Goal: Task Accomplishment & Management: Manage account settings

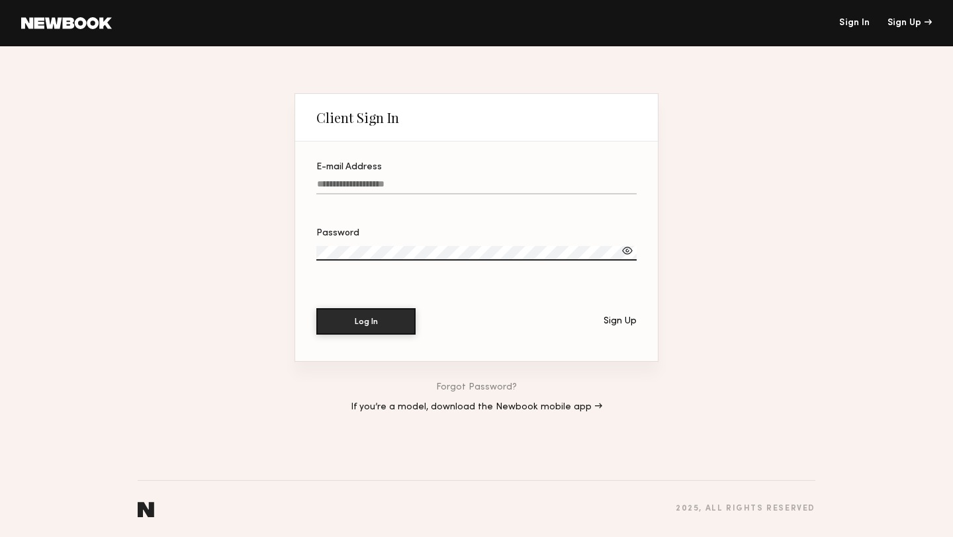
click at [425, 184] on input "E-mail Address" at bounding box center [476, 186] width 320 height 15
click at [625, 323] on div "Sign Up" at bounding box center [619, 321] width 33 height 9
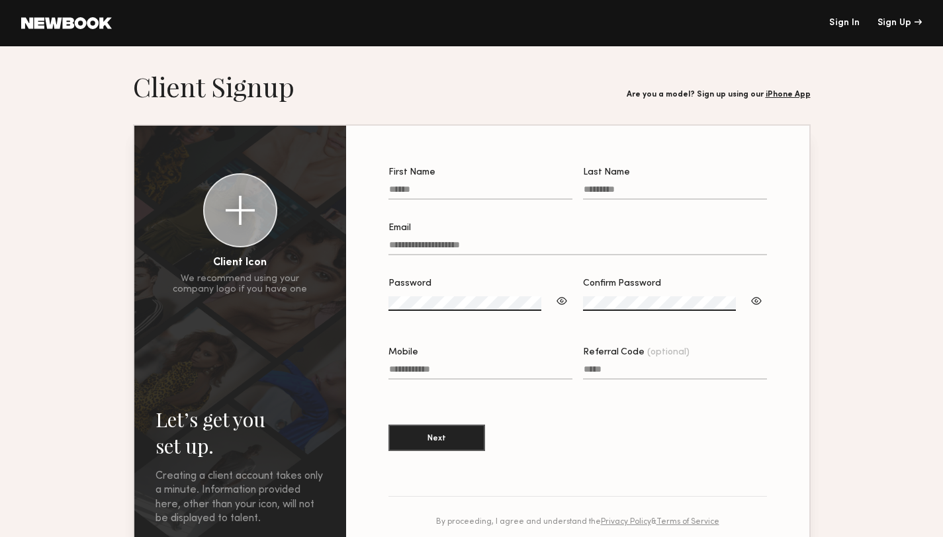
click at [512, 180] on label "First Name" at bounding box center [480, 190] width 184 height 45
click at [512, 185] on input "First Name" at bounding box center [480, 192] width 184 height 15
type input "*****"
click at [639, 189] on input "Last Name" at bounding box center [675, 192] width 184 height 15
type input "*******"
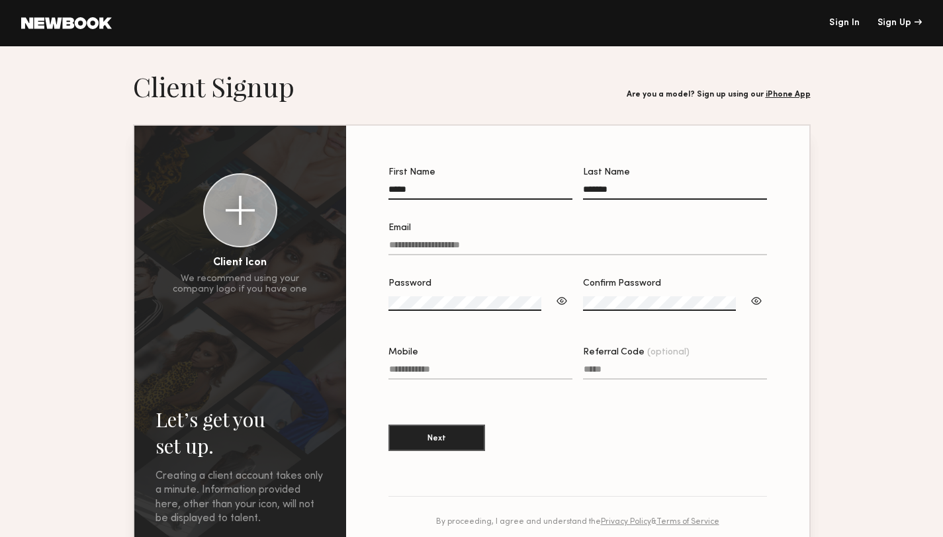
click at [557, 250] on input "Email" at bounding box center [577, 247] width 379 height 15
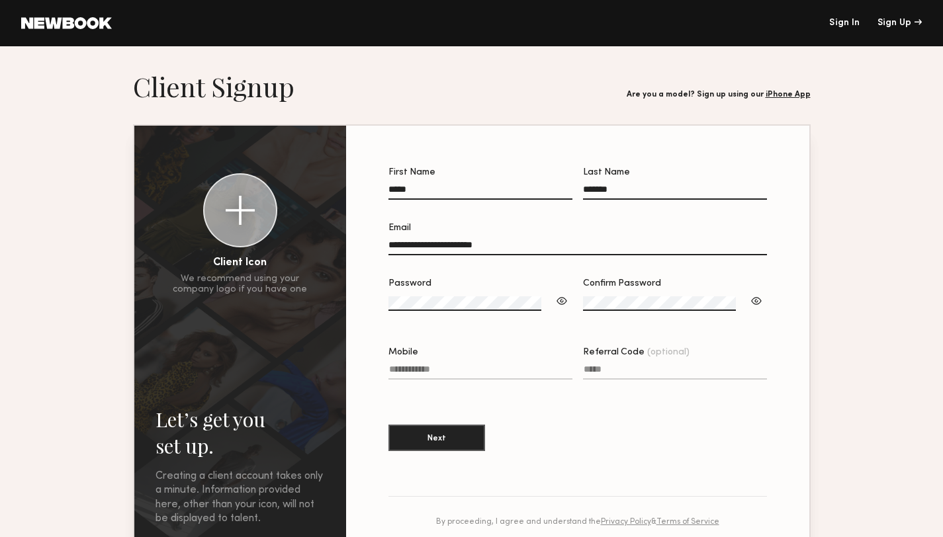
type input "**********"
click at [575, 396] on section "**********" at bounding box center [577, 316] width 379 height 296
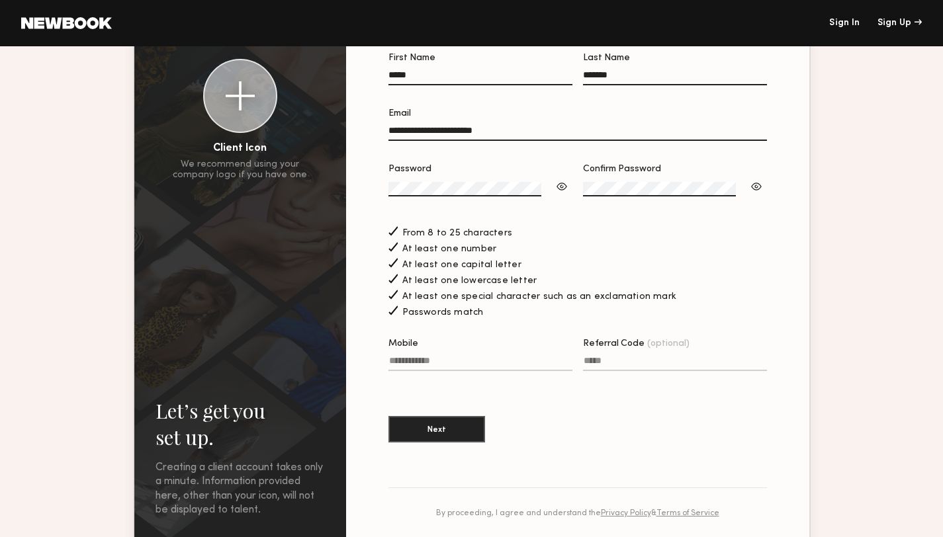
scroll to position [115, 0]
click at [517, 365] on input "Mobile" at bounding box center [480, 362] width 184 height 15
click at [568, 189] on div at bounding box center [561, 185] width 13 height 13
click at [545, 358] on input "Mobile Invalid phone format" at bounding box center [480, 362] width 184 height 15
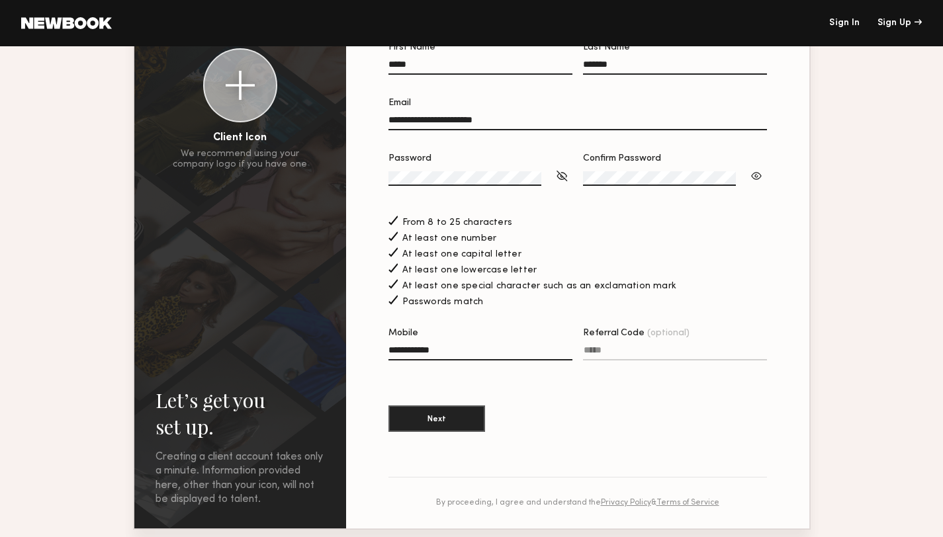
type input "**********"
click at [658, 352] on input "Referral Code (optional)" at bounding box center [675, 352] width 184 height 15
click at [485, 415] on button "Next" at bounding box center [436, 418] width 97 height 26
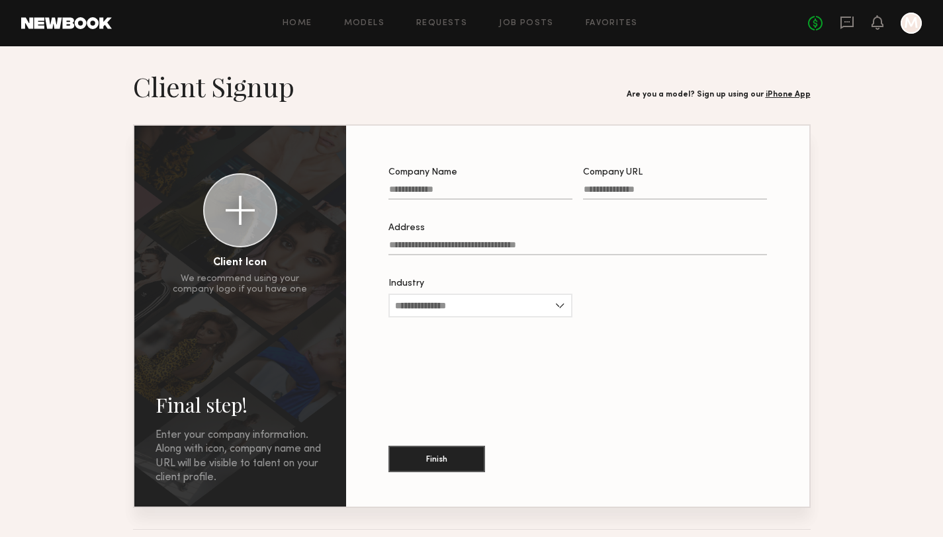
click at [523, 187] on input "Company Name" at bounding box center [480, 192] width 184 height 15
click at [495, 187] on input "Company Name Required" at bounding box center [480, 192] width 184 height 15
click at [918, 21] on div at bounding box center [911, 23] width 21 height 21
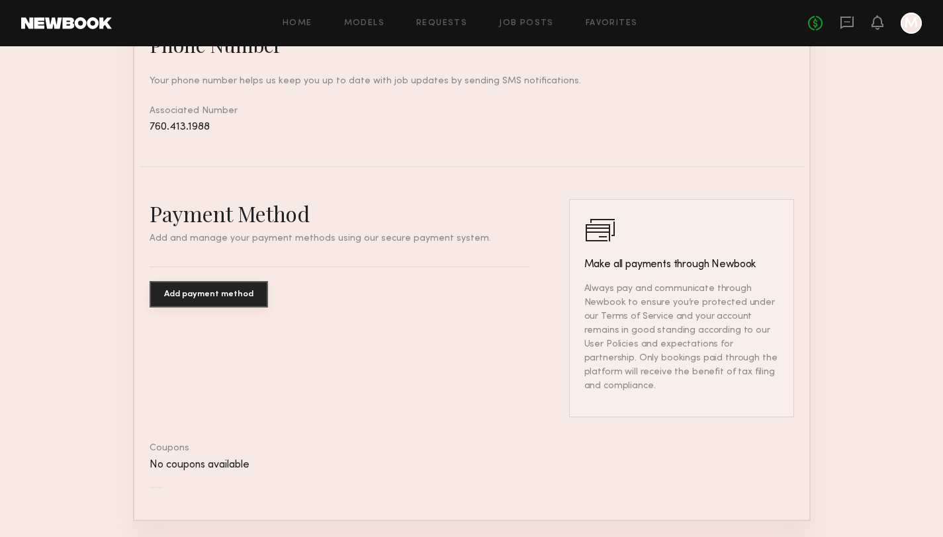
scroll to position [646, 0]
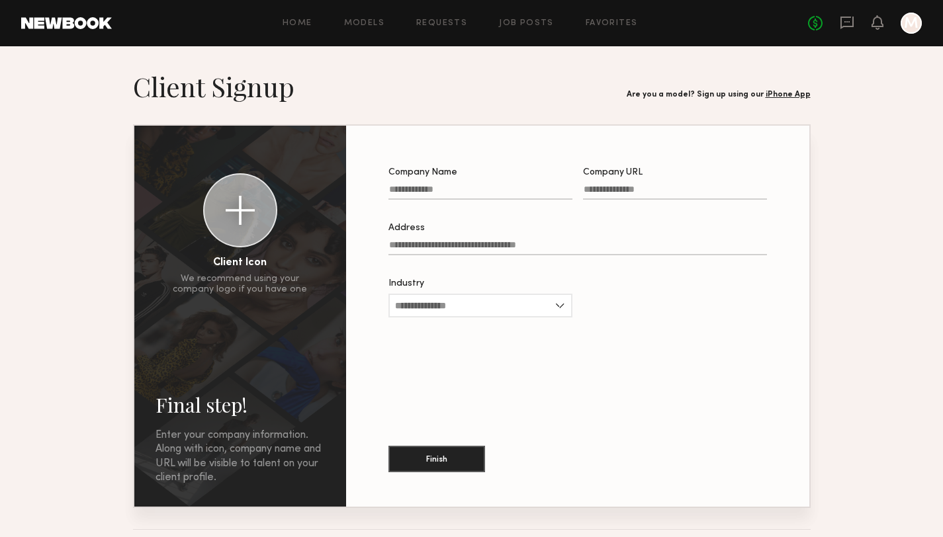
click at [789, 95] on link "iPhone App" at bounding box center [788, 95] width 45 height 8
click at [907, 21] on div at bounding box center [911, 23] width 21 height 21
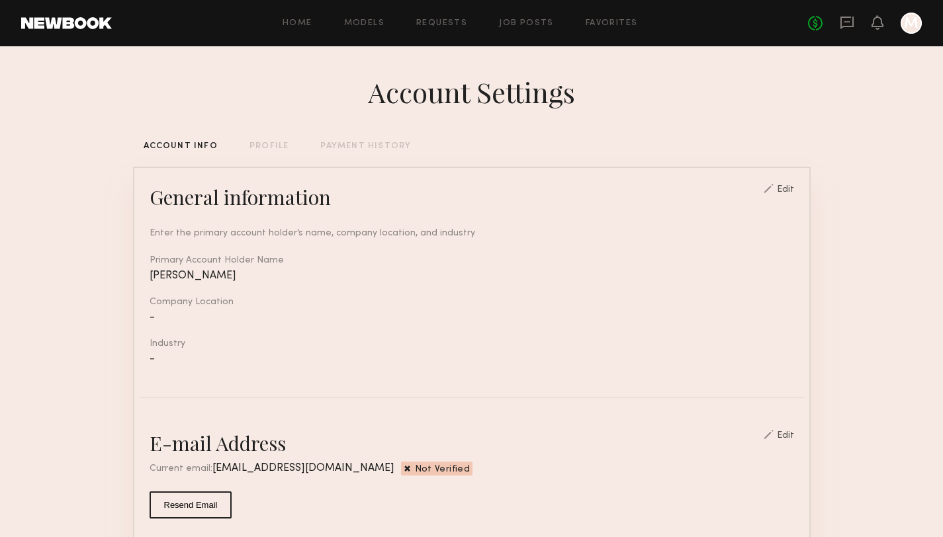
click at [789, 185] on div "Edit" at bounding box center [779, 189] width 30 height 11
click at [785, 192] on div "Edit" at bounding box center [785, 189] width 17 height 9
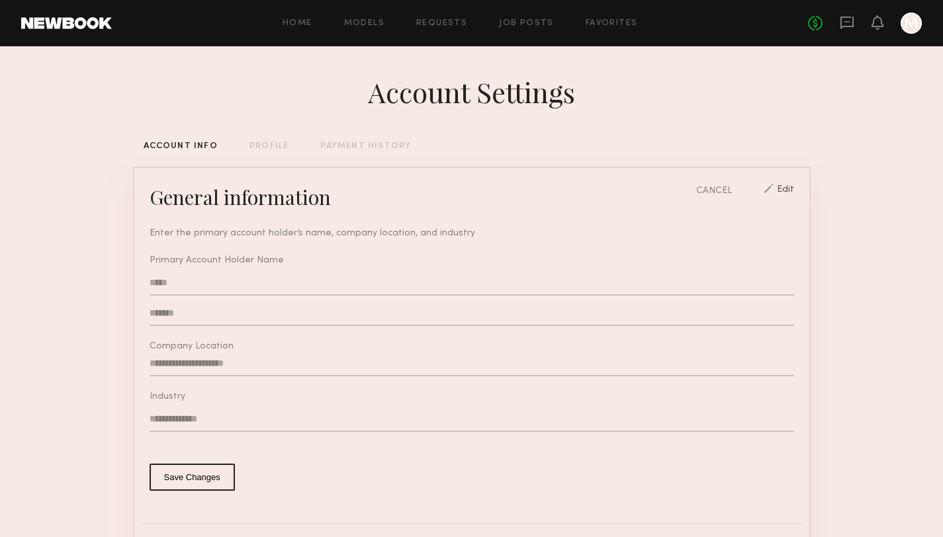
click at [913, 19] on div at bounding box center [911, 23] width 21 height 21
click at [912, 22] on div at bounding box center [911, 23] width 21 height 21
click at [879, 22] on icon at bounding box center [877, 21] width 11 height 9
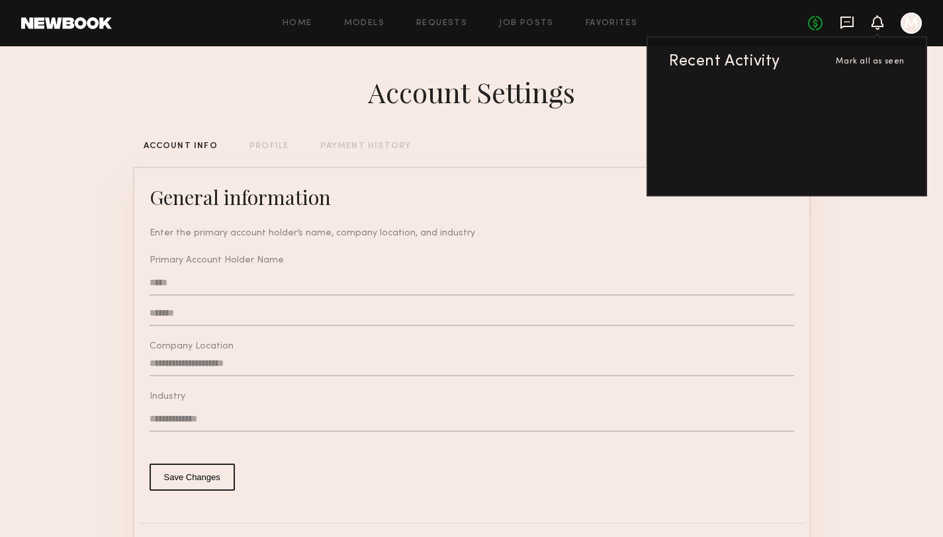
click at [850, 22] on icon at bounding box center [847, 22] width 15 height 15
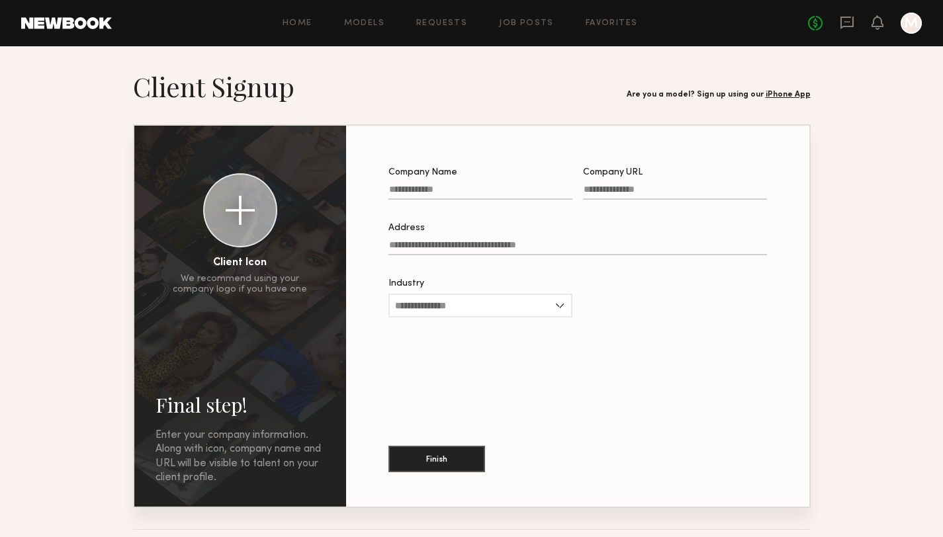
click at [907, 29] on div at bounding box center [911, 23] width 21 height 21
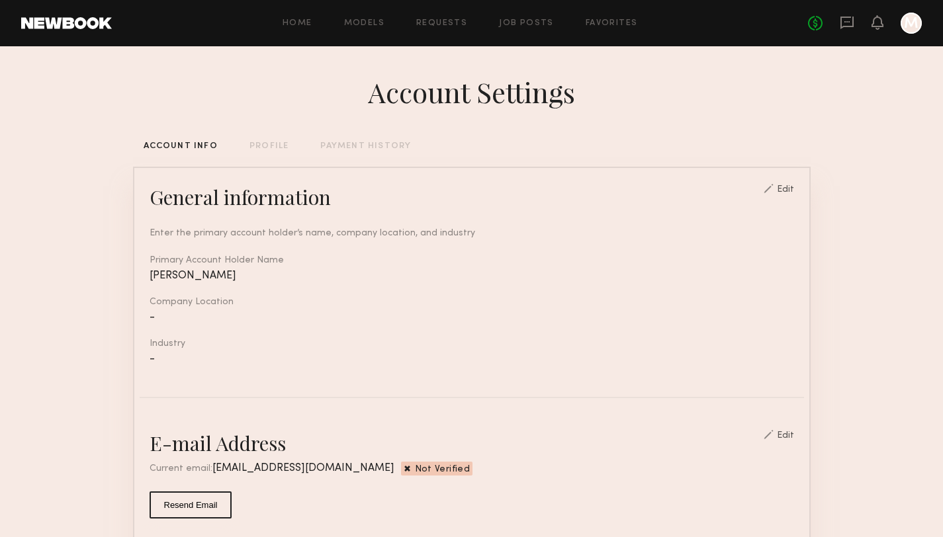
click at [794, 189] on div "Edit" at bounding box center [785, 189] width 17 height 9
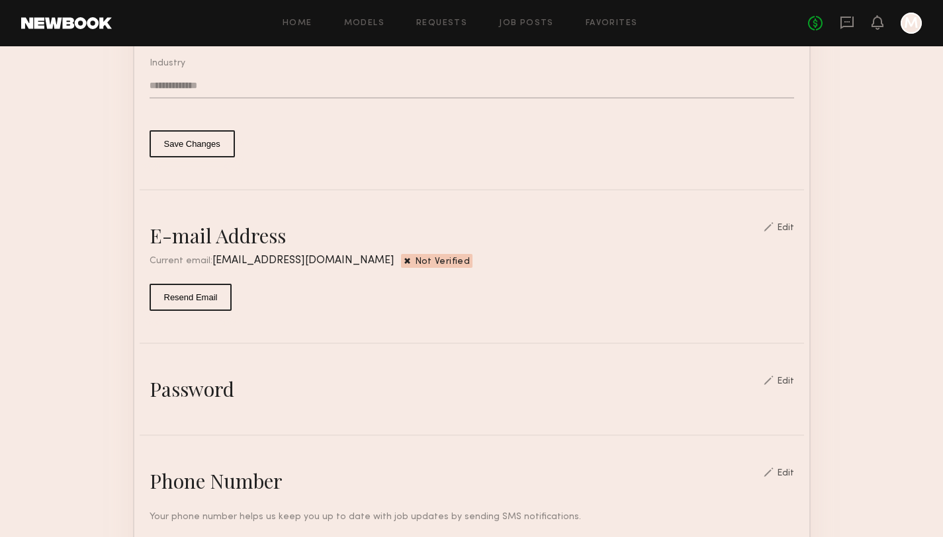
scroll to position [373, 0]
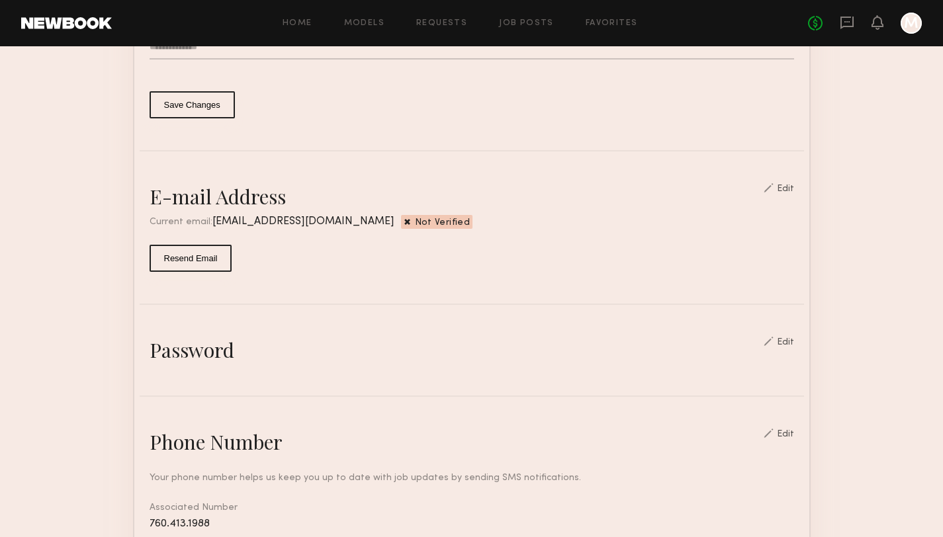
click at [774, 190] on div at bounding box center [769, 187] width 10 height 9
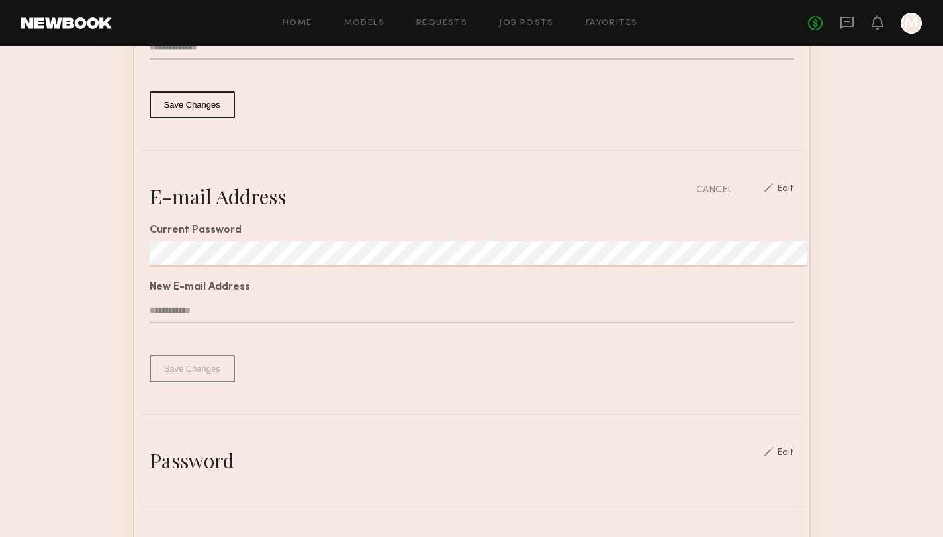
click at [596, 182] on common-border "General information CANCEL Edit Enter the primary account holder’s name, compan…" at bounding box center [472, 411] width 678 height 1235
click at [337, 298] on input "text" at bounding box center [472, 310] width 645 height 25
type input "**********"
click at [191, 380] on button "Save Changes" at bounding box center [192, 368] width 85 height 27
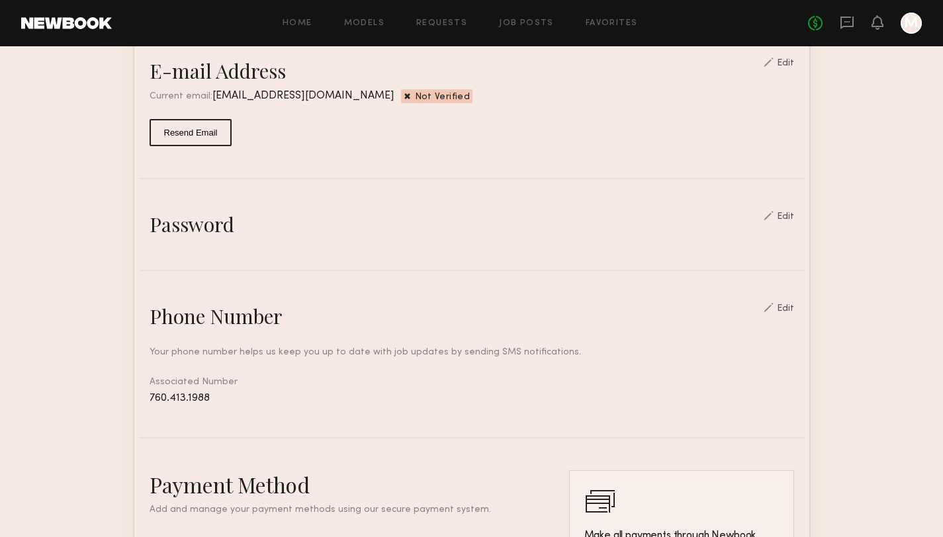
click at [191, 132] on button "Resend Email" at bounding box center [191, 132] width 83 height 27
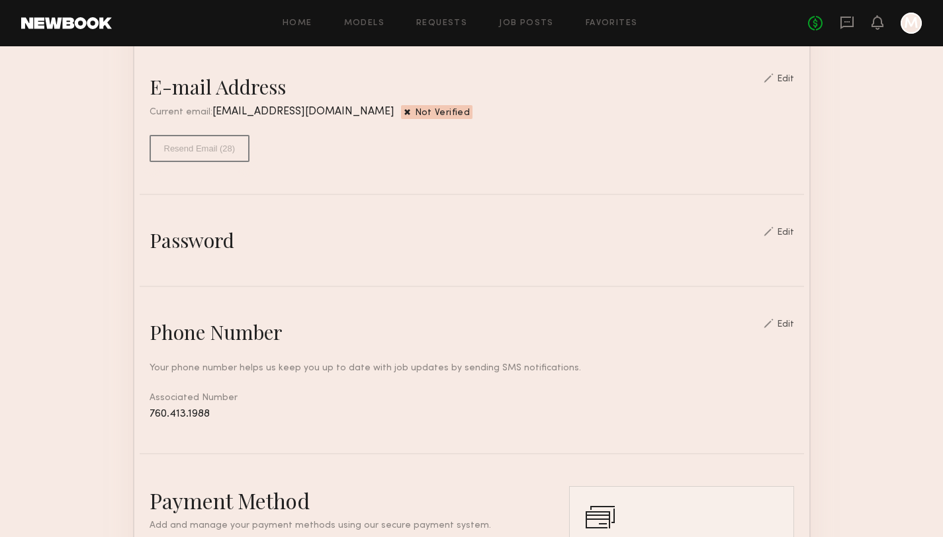
scroll to position [347, 0]
